Goal: Navigation & Orientation: Find specific page/section

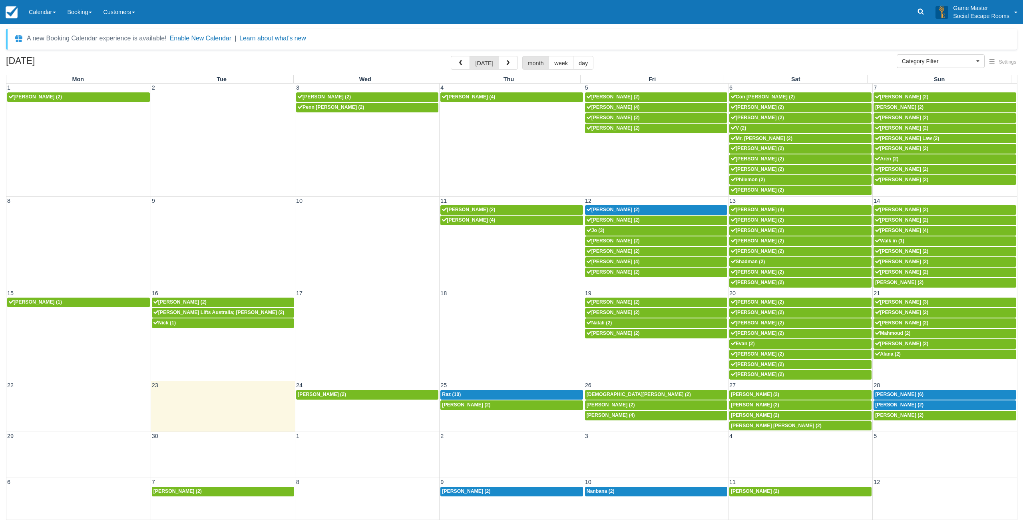
select select
drag, startPoint x: 0, startPoint y: 0, endPoint x: 53, endPoint y: 6, distance: 53.2
click at [53, 6] on link "Calendar" at bounding box center [42, 12] width 38 height 24
click at [56, 106] on link "Day" at bounding box center [55, 109] width 63 height 17
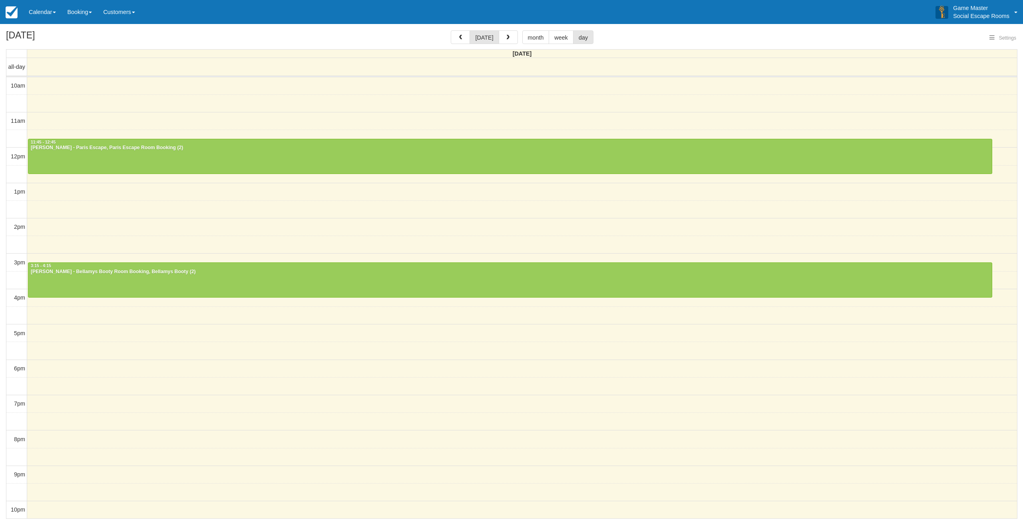
select select
